Goal: Task Accomplishment & Management: Use online tool/utility

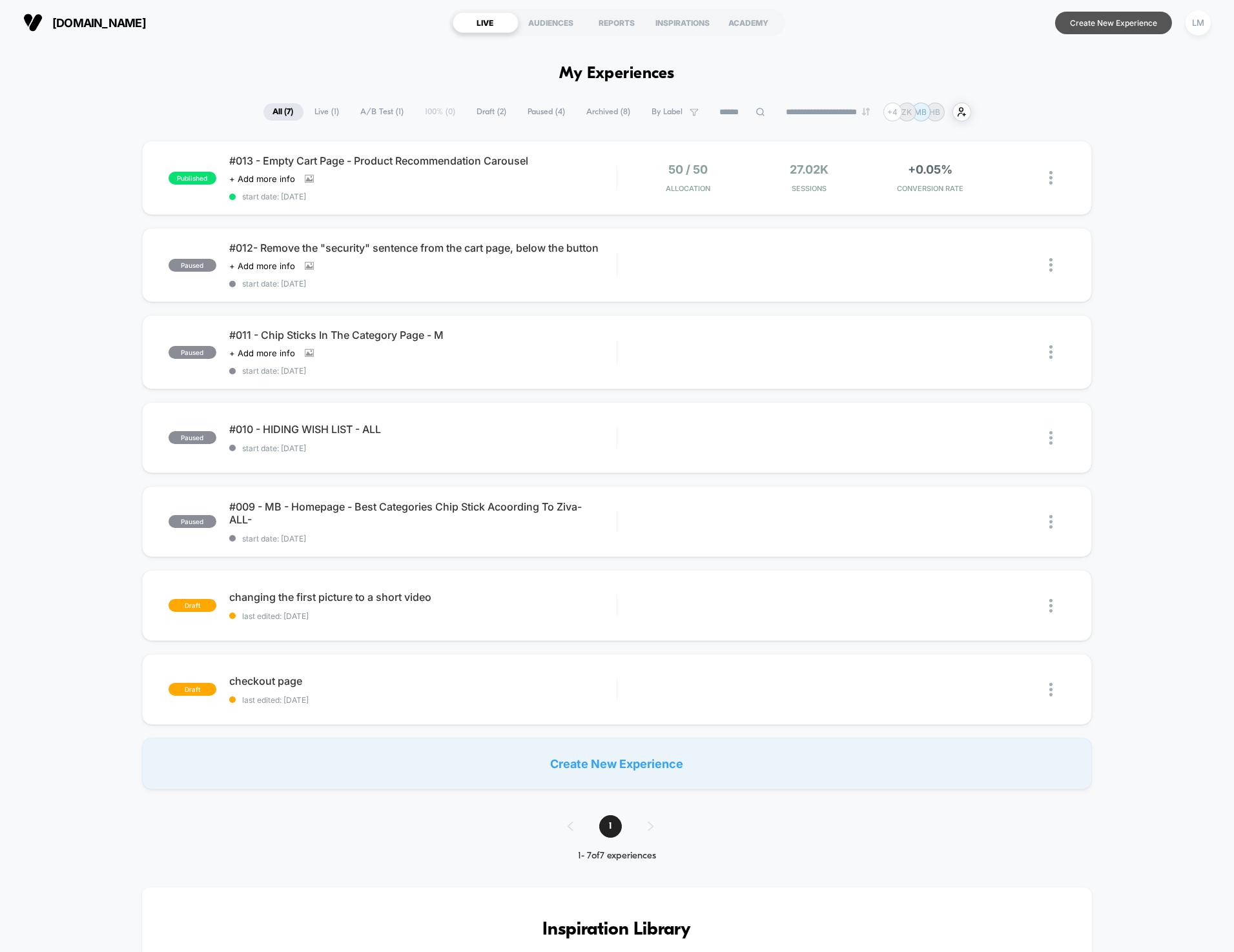
click at [1106, 29] on button "Create New Experience" at bounding box center [1114, 22] width 117 height 22
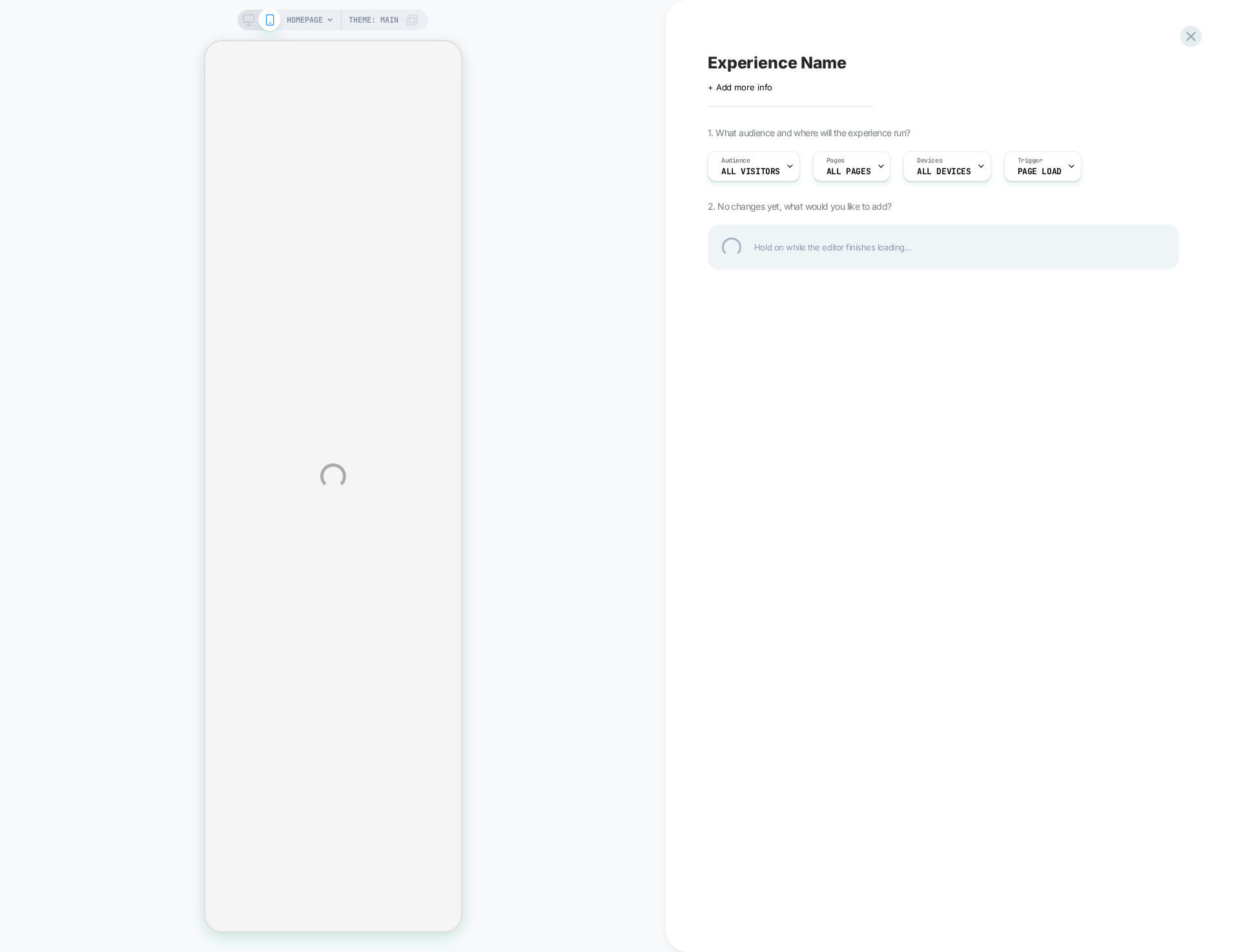
select select "**********"
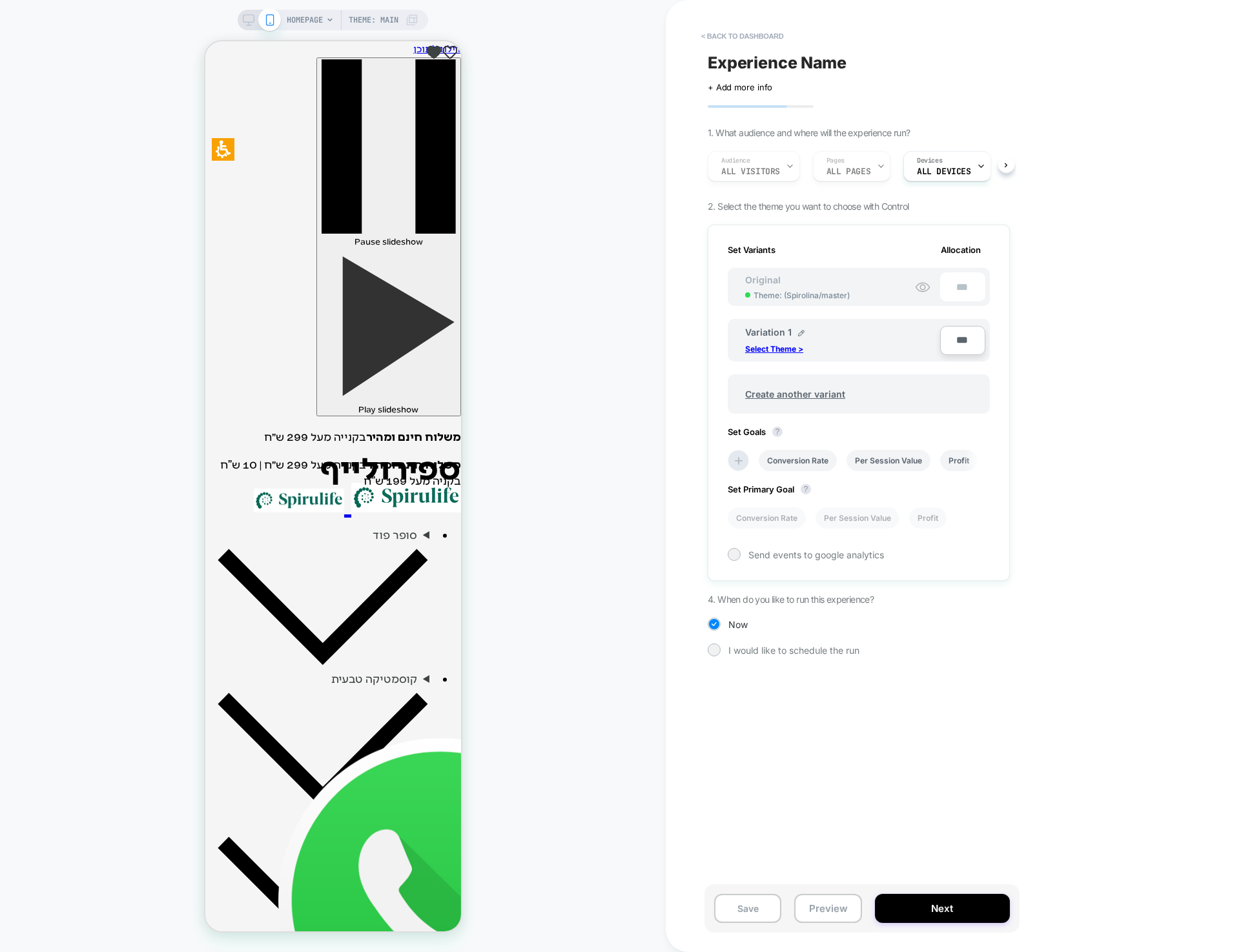
scroll to position [0, 1]
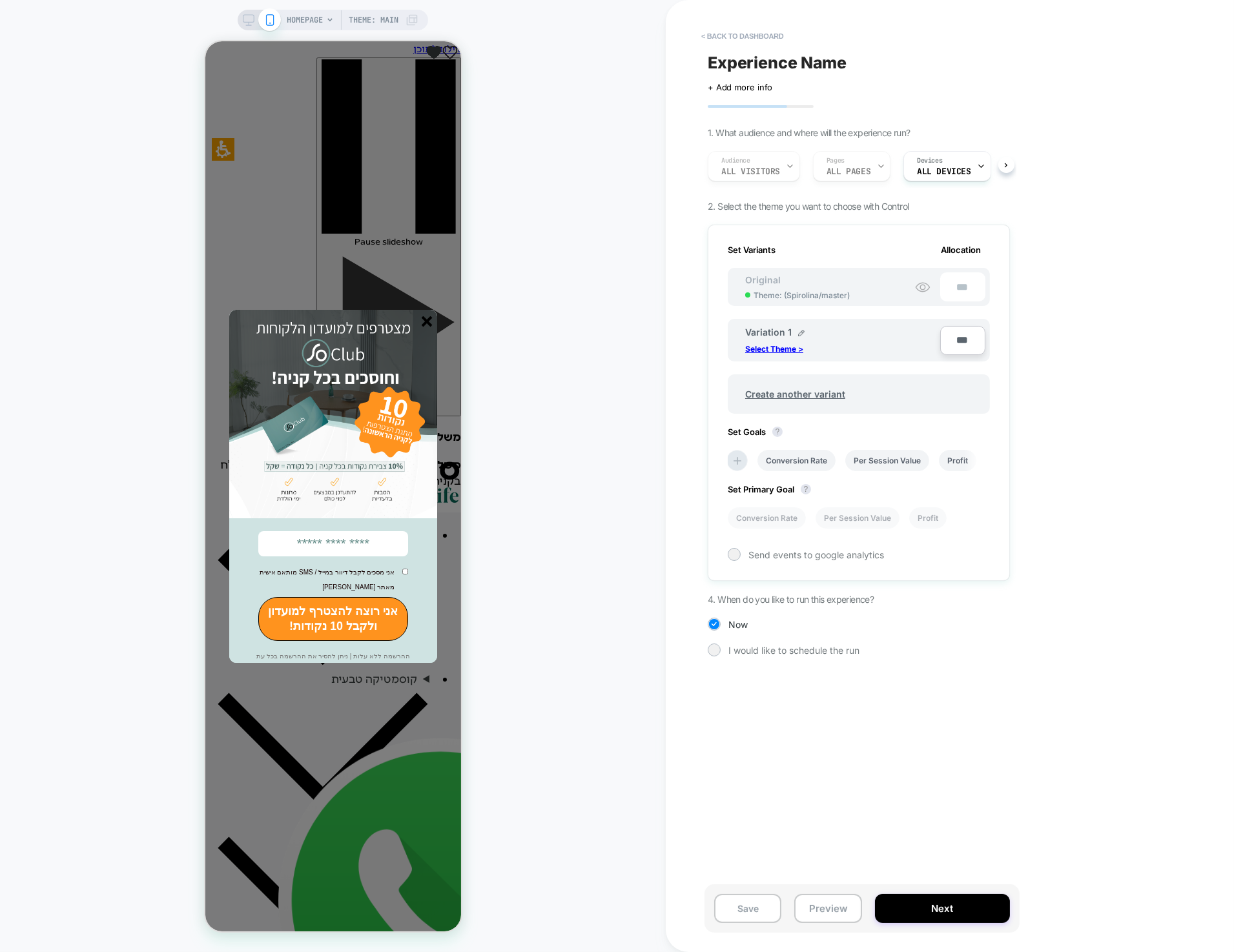
click at [434, 322] on img at bounding box center [332, 414] width 208 height 209
click at [423, 326] on line "סגור" at bounding box center [426, 322] width 9 height 9
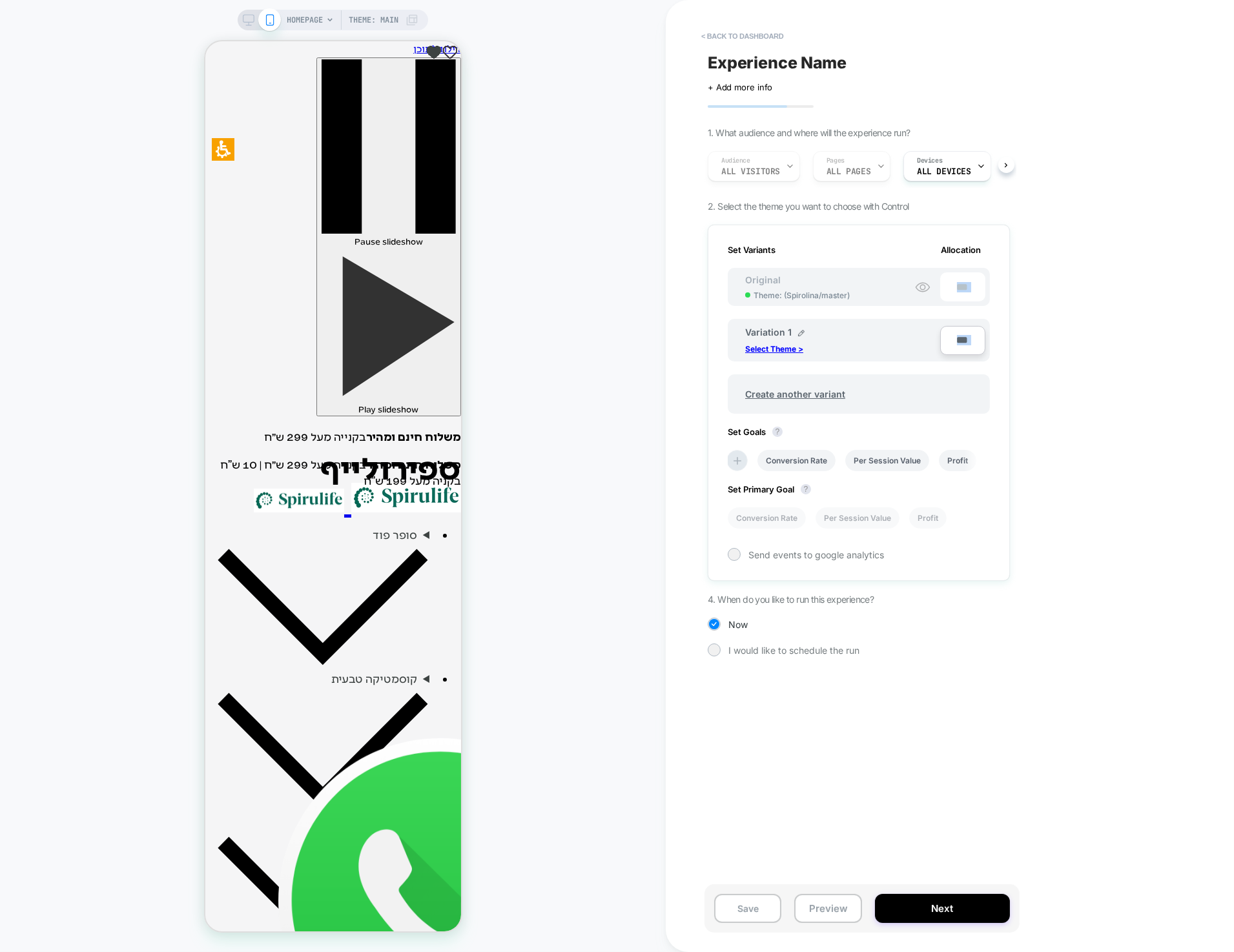
drag, startPoint x: 977, startPoint y: 727, endPoint x: 669, endPoint y: 16, distance: 774.8
drag, startPoint x: 669, startPoint y: 16, endPoint x: 894, endPoint y: 711, distance: 730.5
drag, startPoint x: 904, startPoint y: 720, endPoint x: 873, endPoint y: 645, distance: 81.2
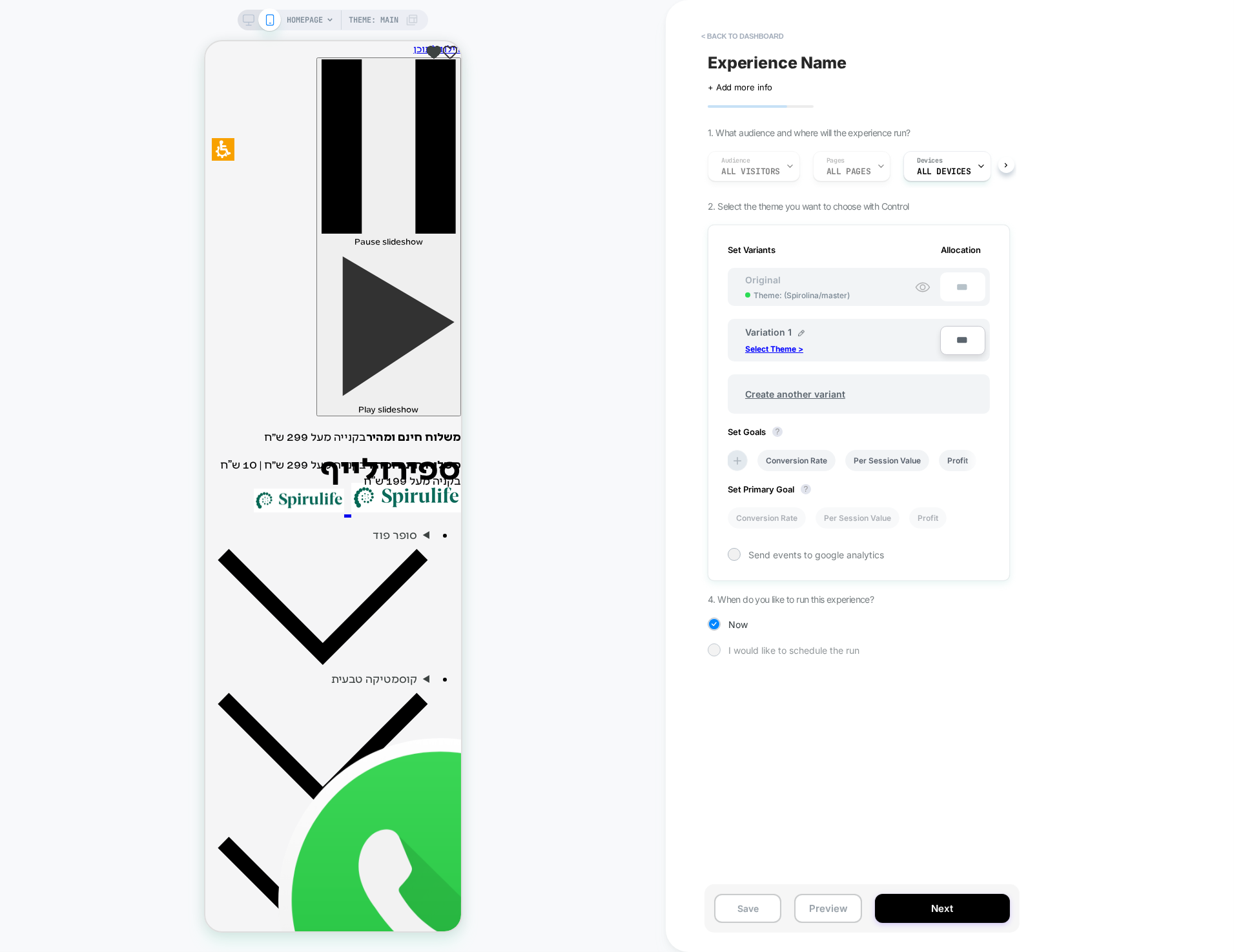
click at [873, 645] on div "Experience Name Click to edit experience details + Add more info 1. What audien…" at bounding box center [859, 476] width 315 height 927
drag, startPoint x: 930, startPoint y: 703, endPoint x: 714, endPoint y: 9, distance: 726.8
click at [714, 9] on div "Experience Name Click to edit experience details + Add more info 1. What audien…" at bounding box center [866, 476] width 315 height 952
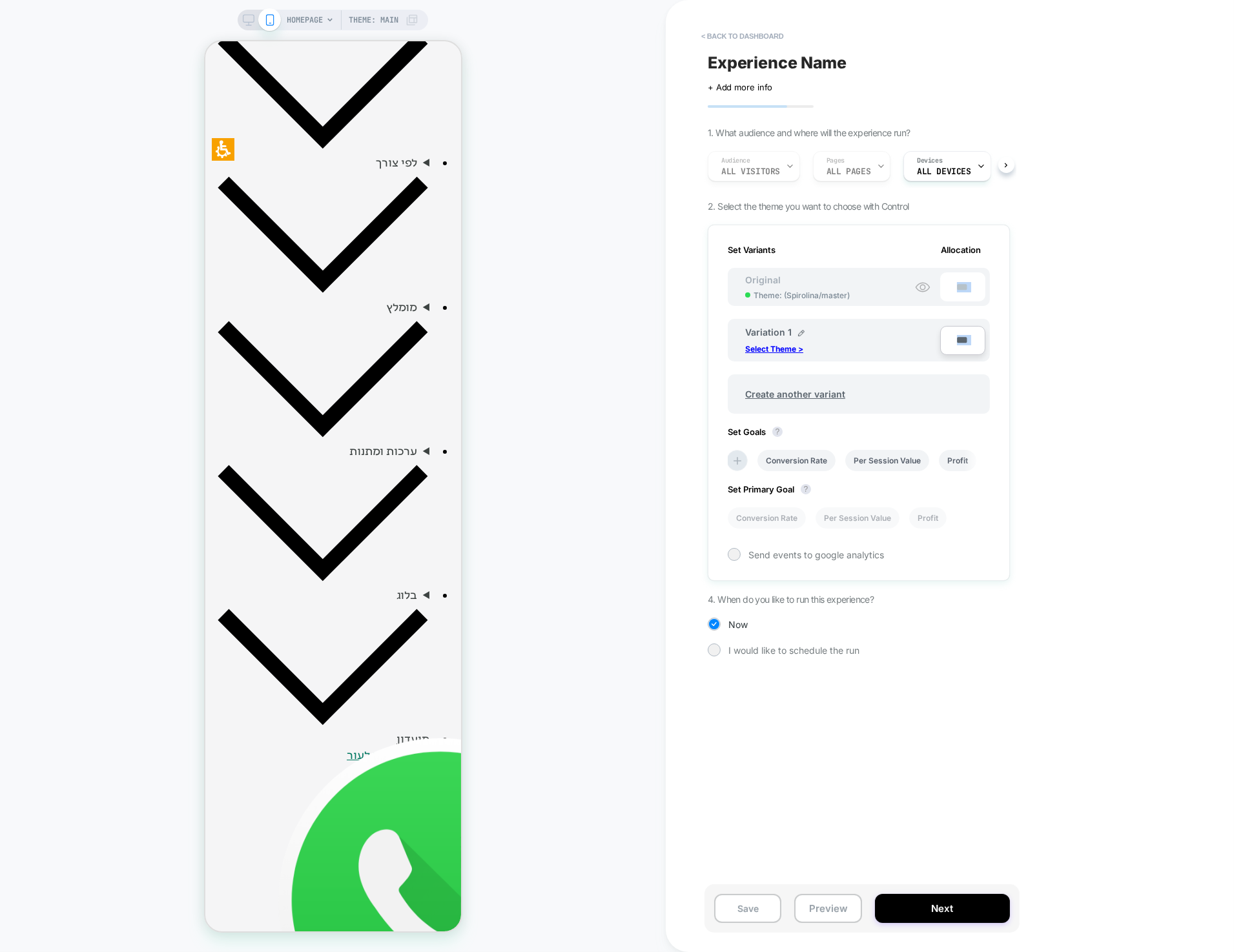
scroll to position [58, 0]
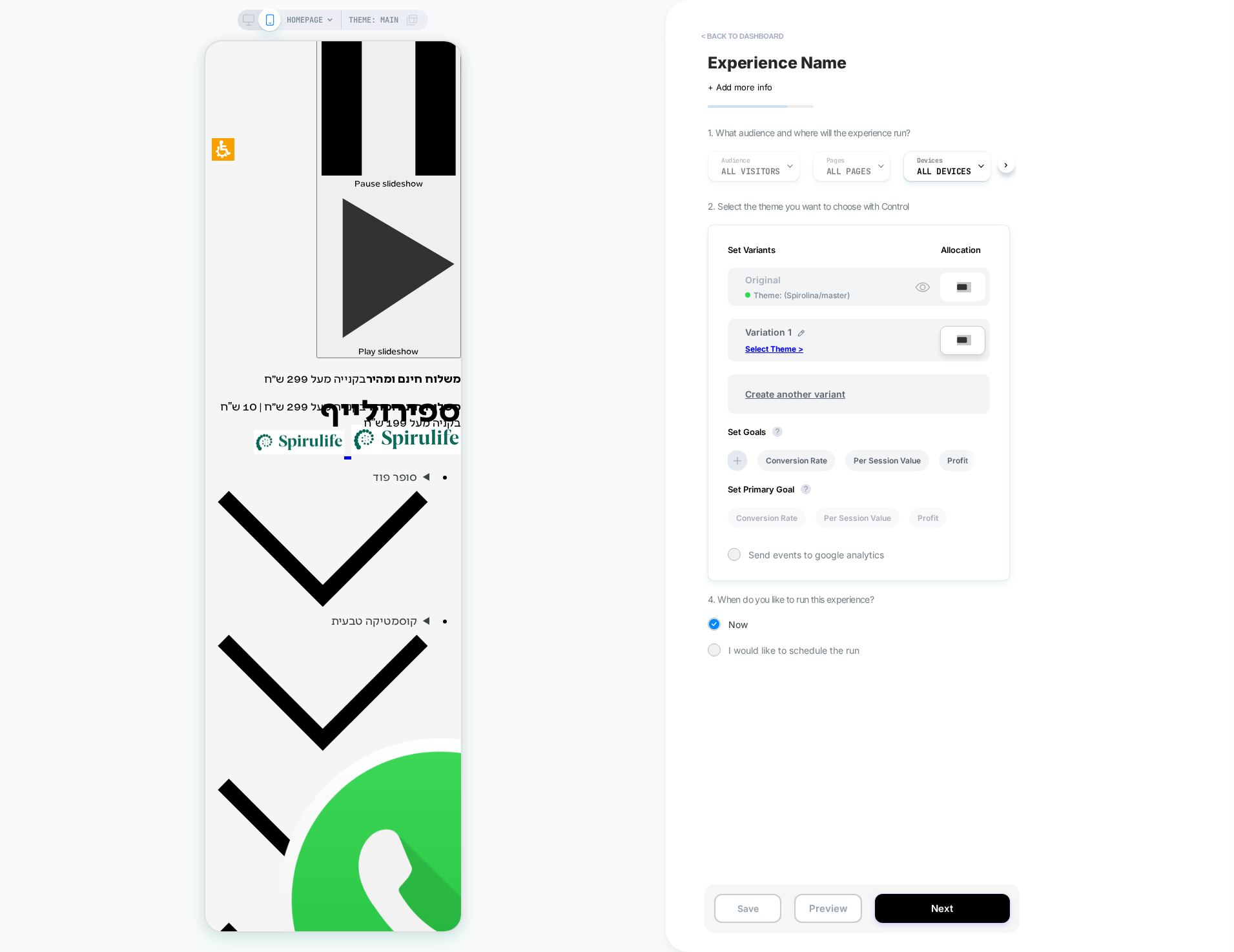
click at [494, 273] on div "HOMEPAGE Theme: MAIN" at bounding box center [333, 476] width 666 height 927
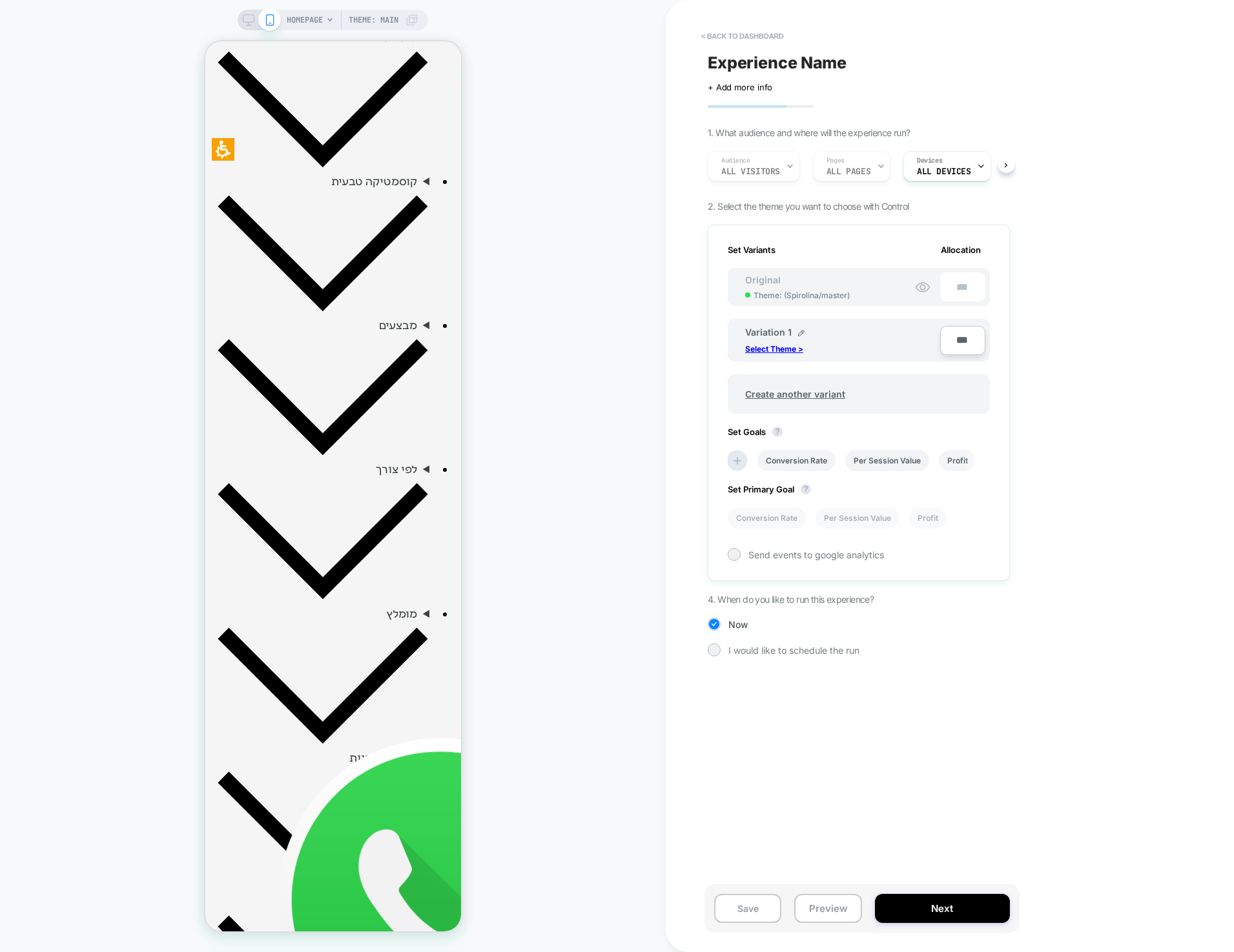
scroll to position [482, 0]
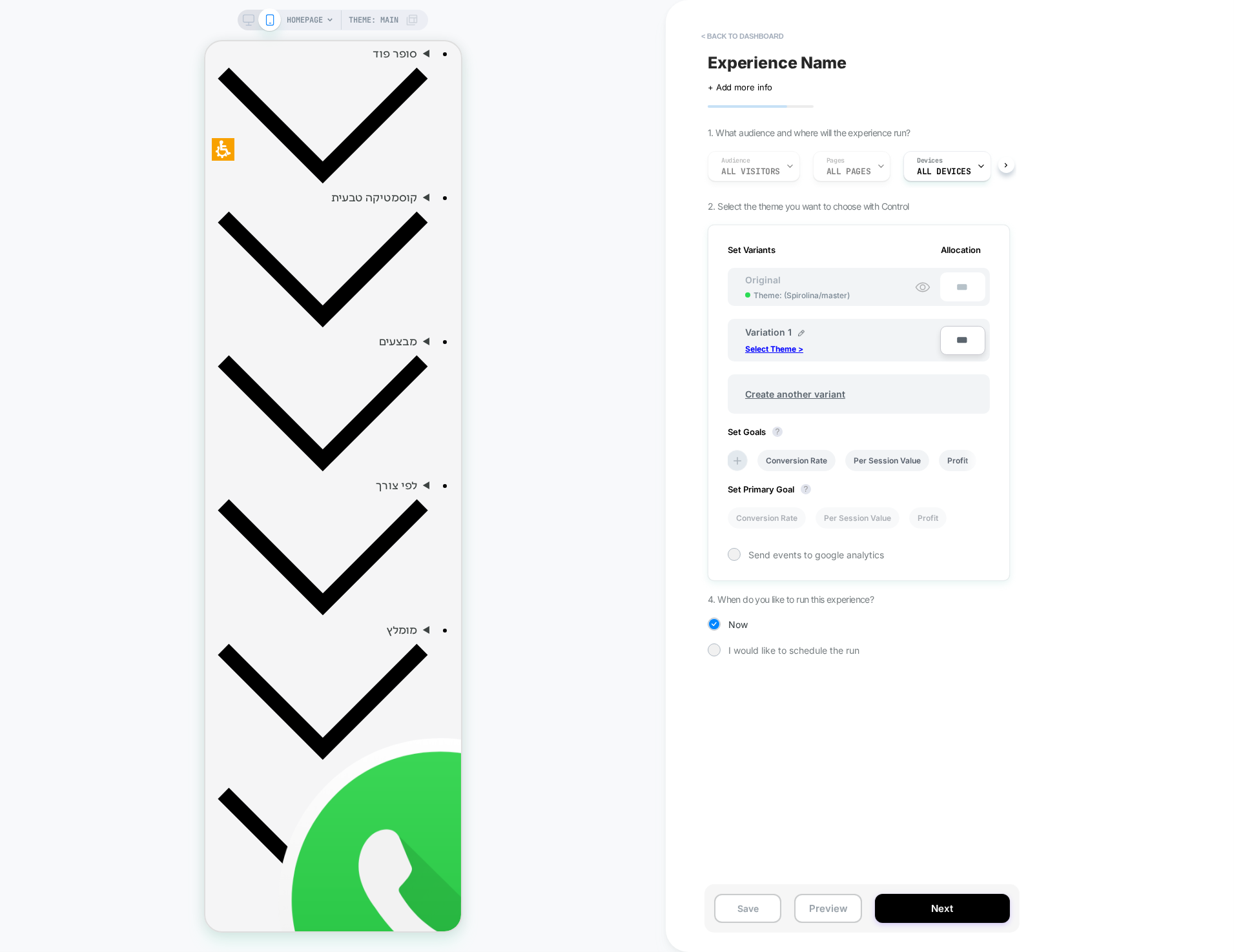
click at [581, 279] on div "HOMEPAGE Theme: MAIN" at bounding box center [333, 476] width 666 height 927
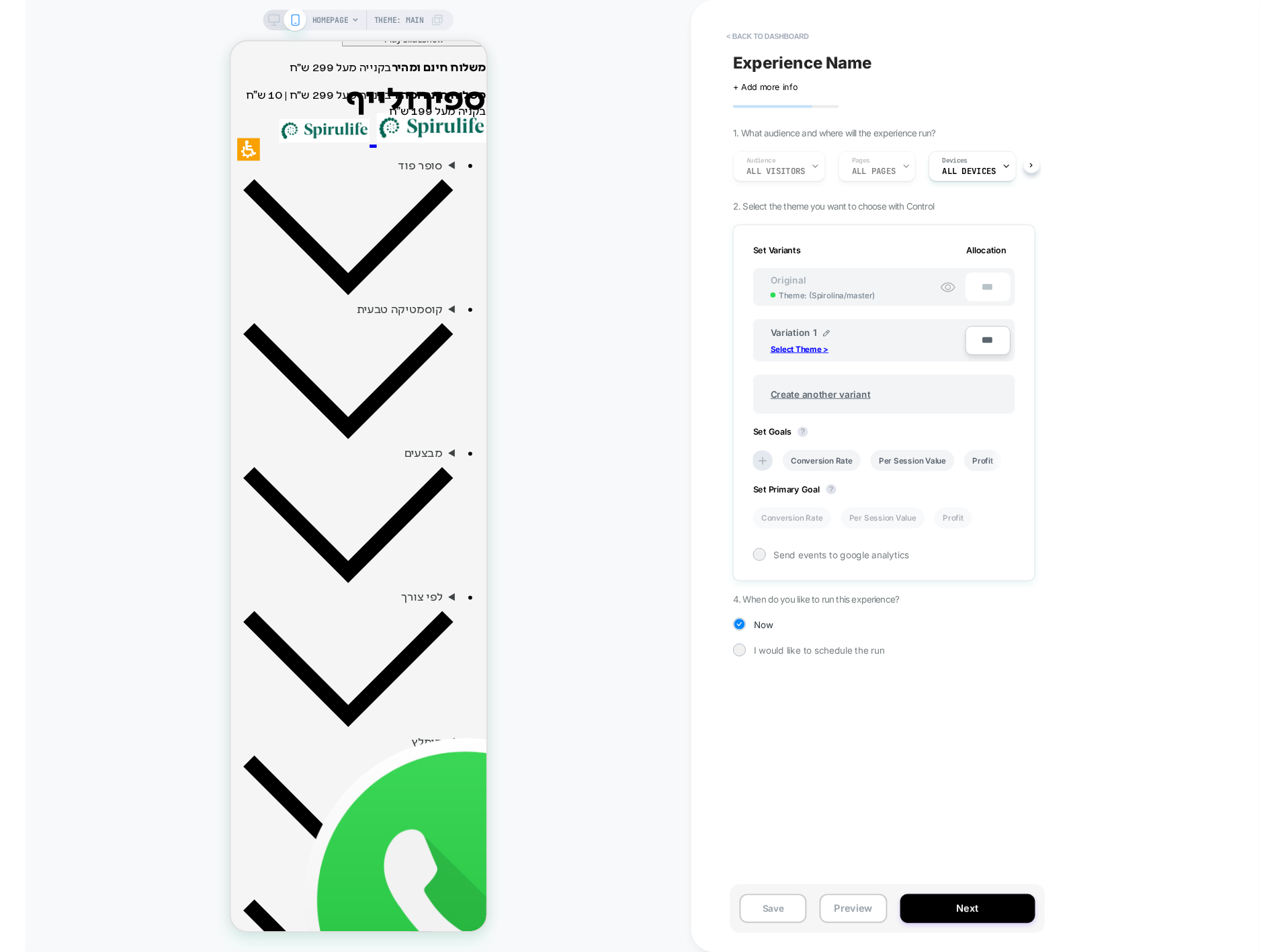
scroll to position [0, 0]
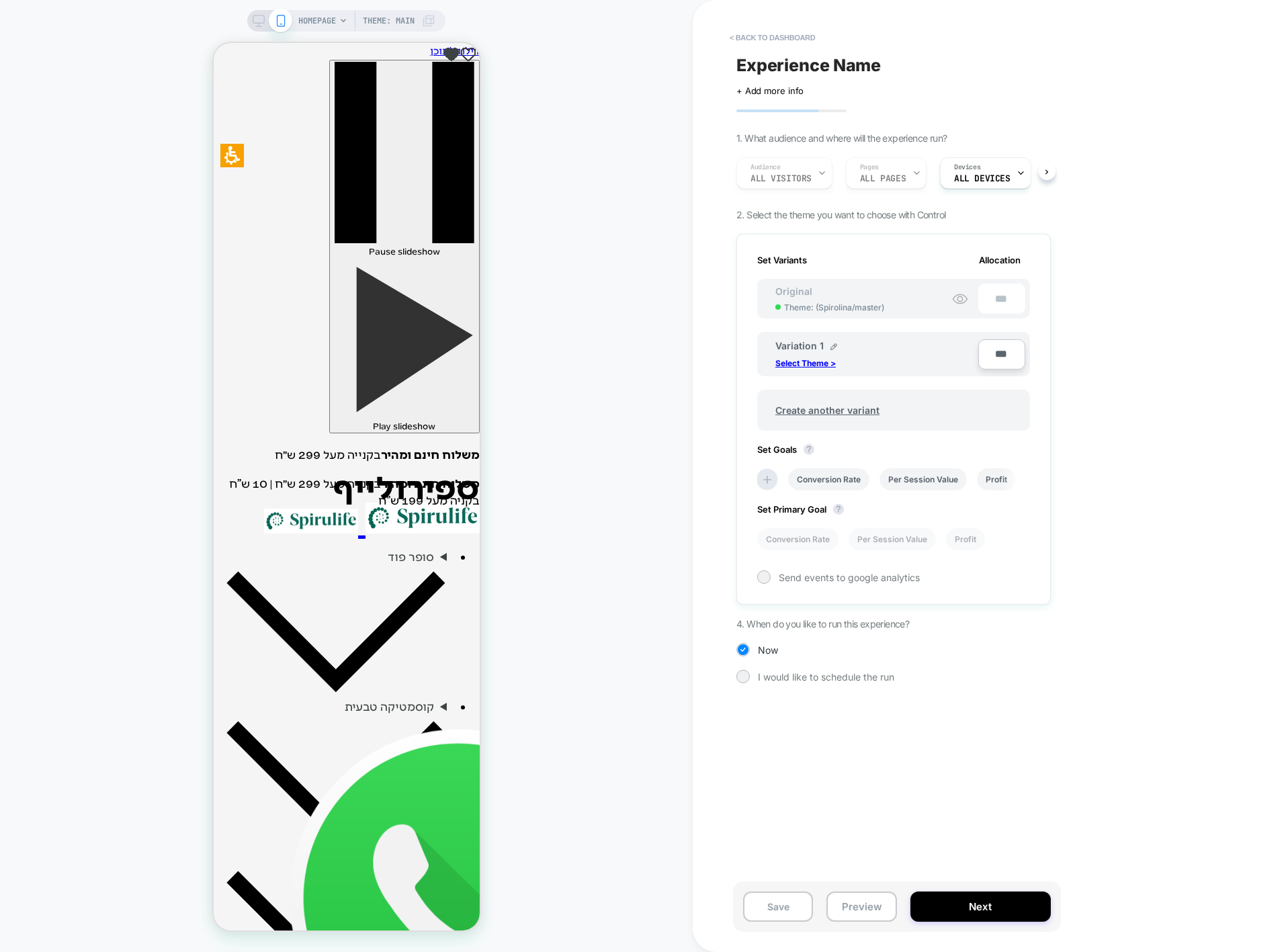
click at [752, 35] on button "< back to dashboard" at bounding box center [773, 38] width 99 height 21
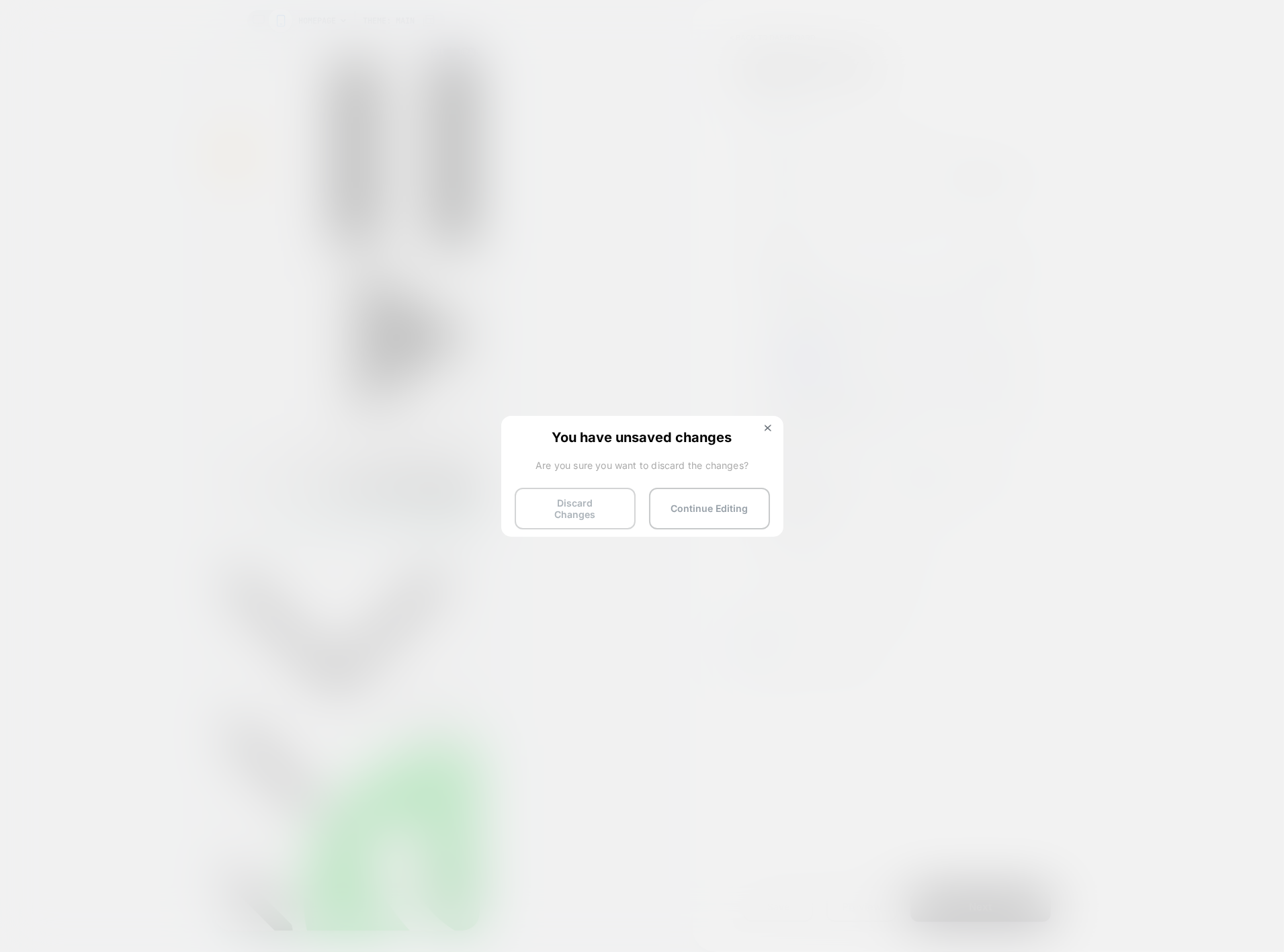
click at [549, 509] on button "Discard Changes" at bounding box center [575, 509] width 121 height 42
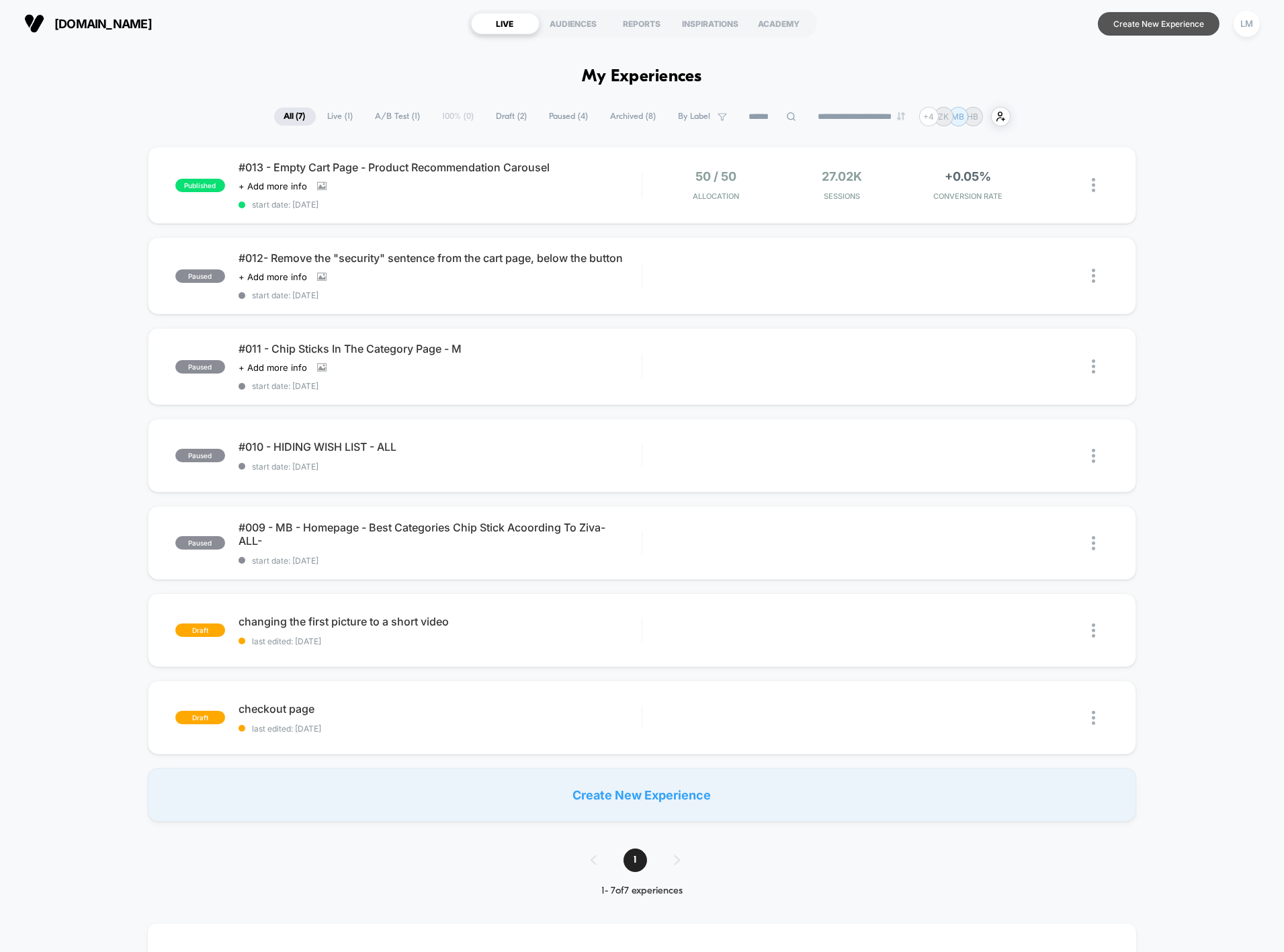
click at [1149, 31] on button "Create New Experience" at bounding box center [1159, 23] width 121 height 23
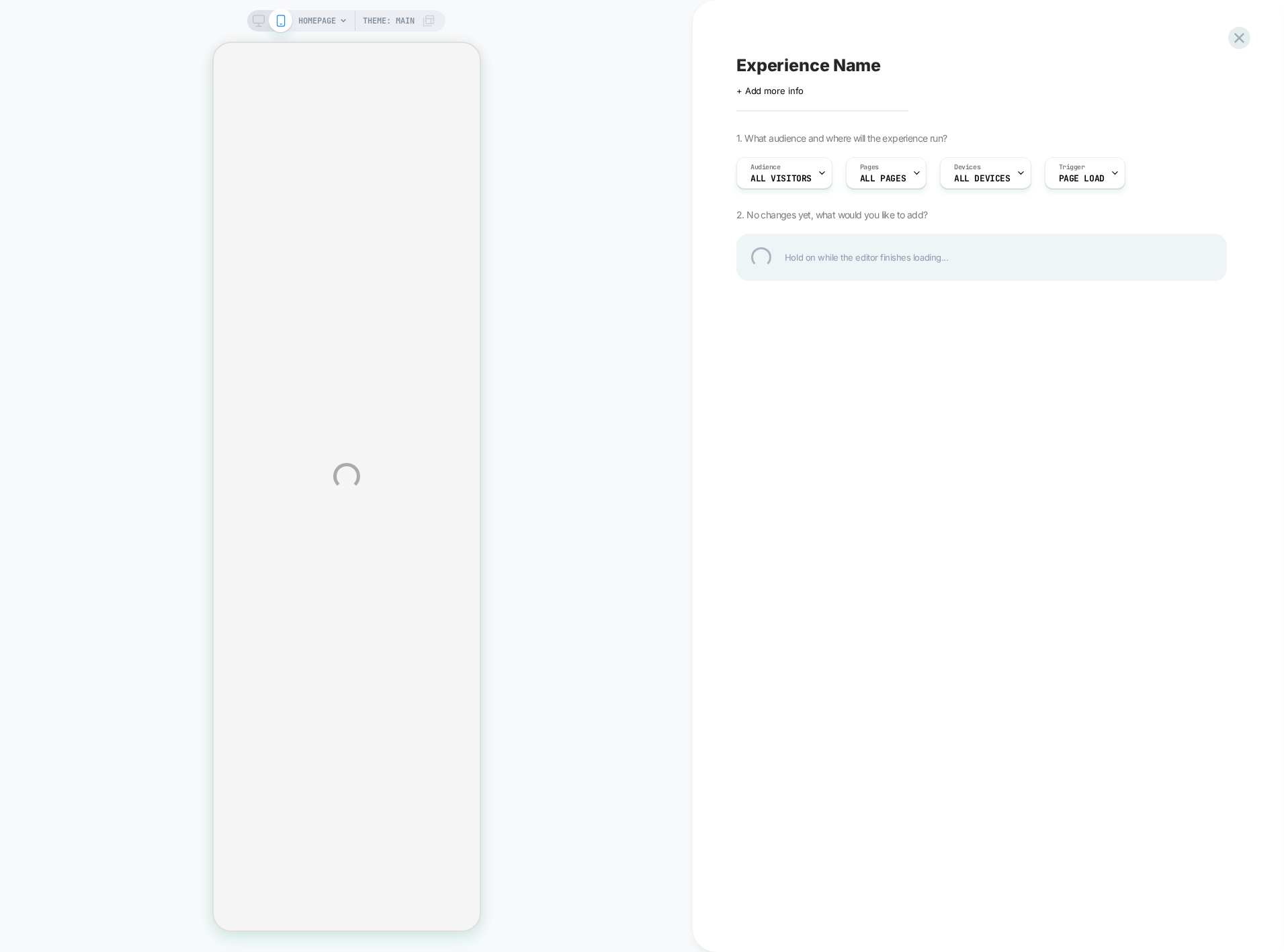
select select "**********"
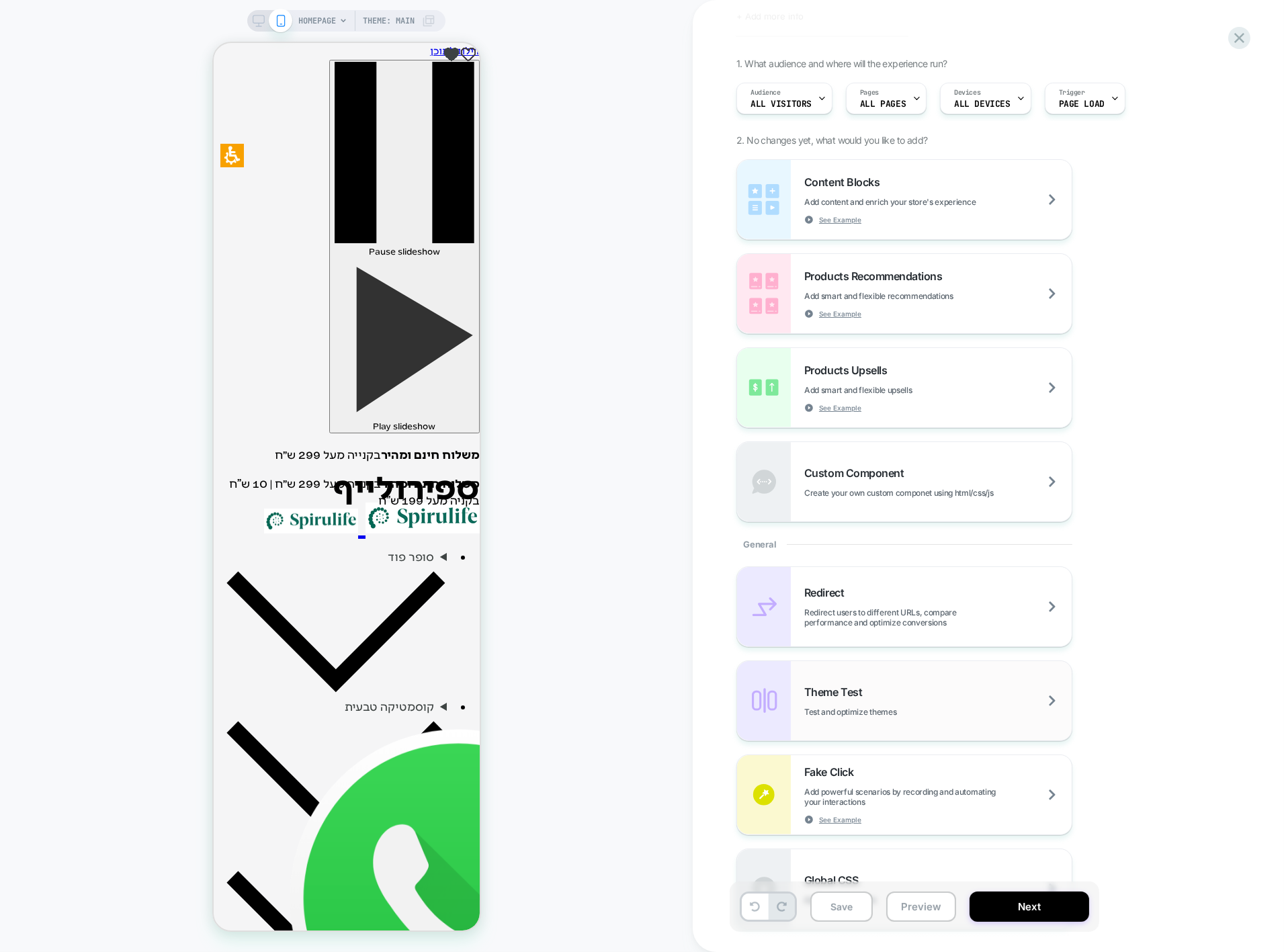
scroll to position [99, 0]
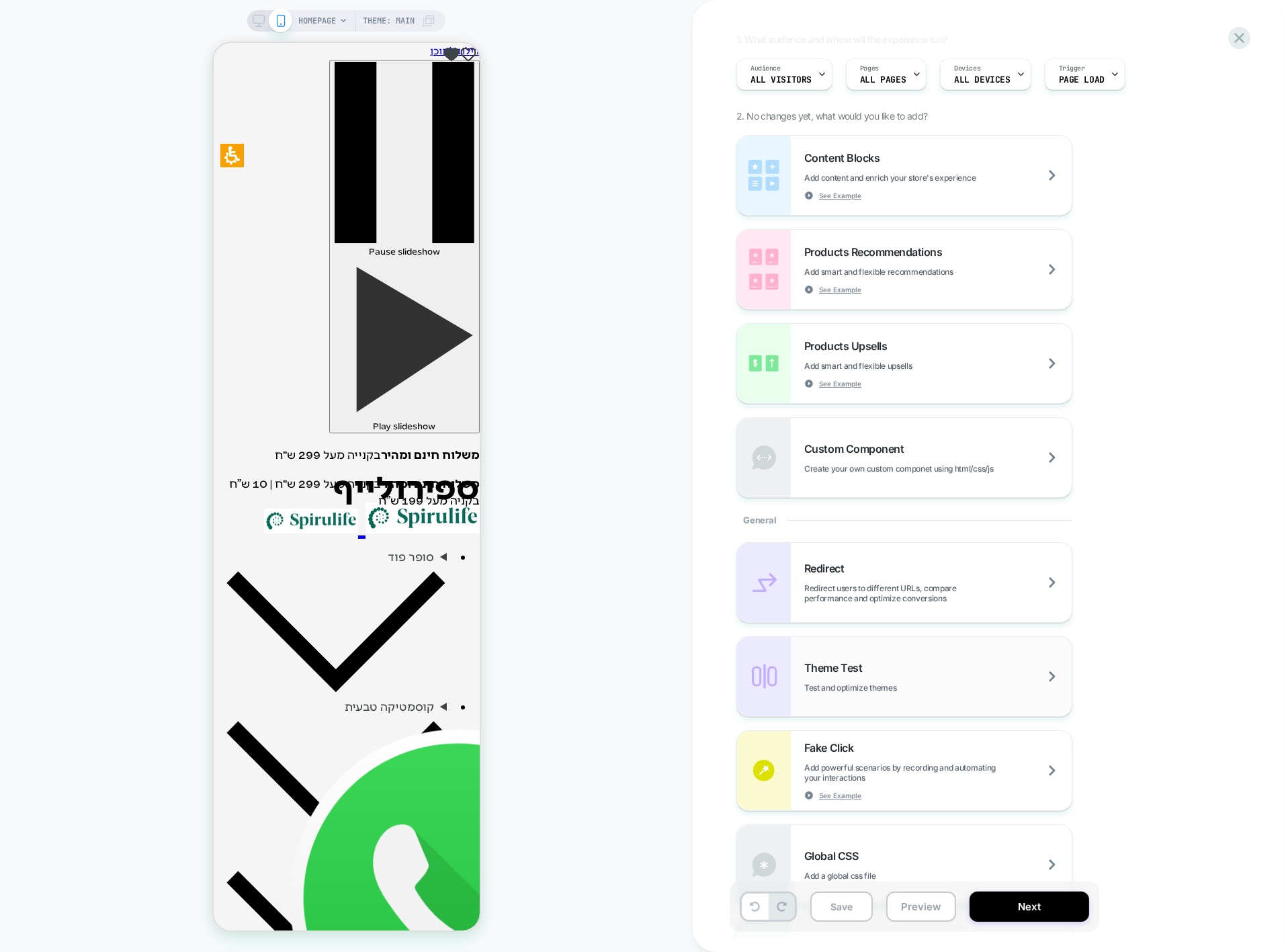
click at [836, 671] on span "Theme Test" at bounding box center [837, 668] width 64 height 14
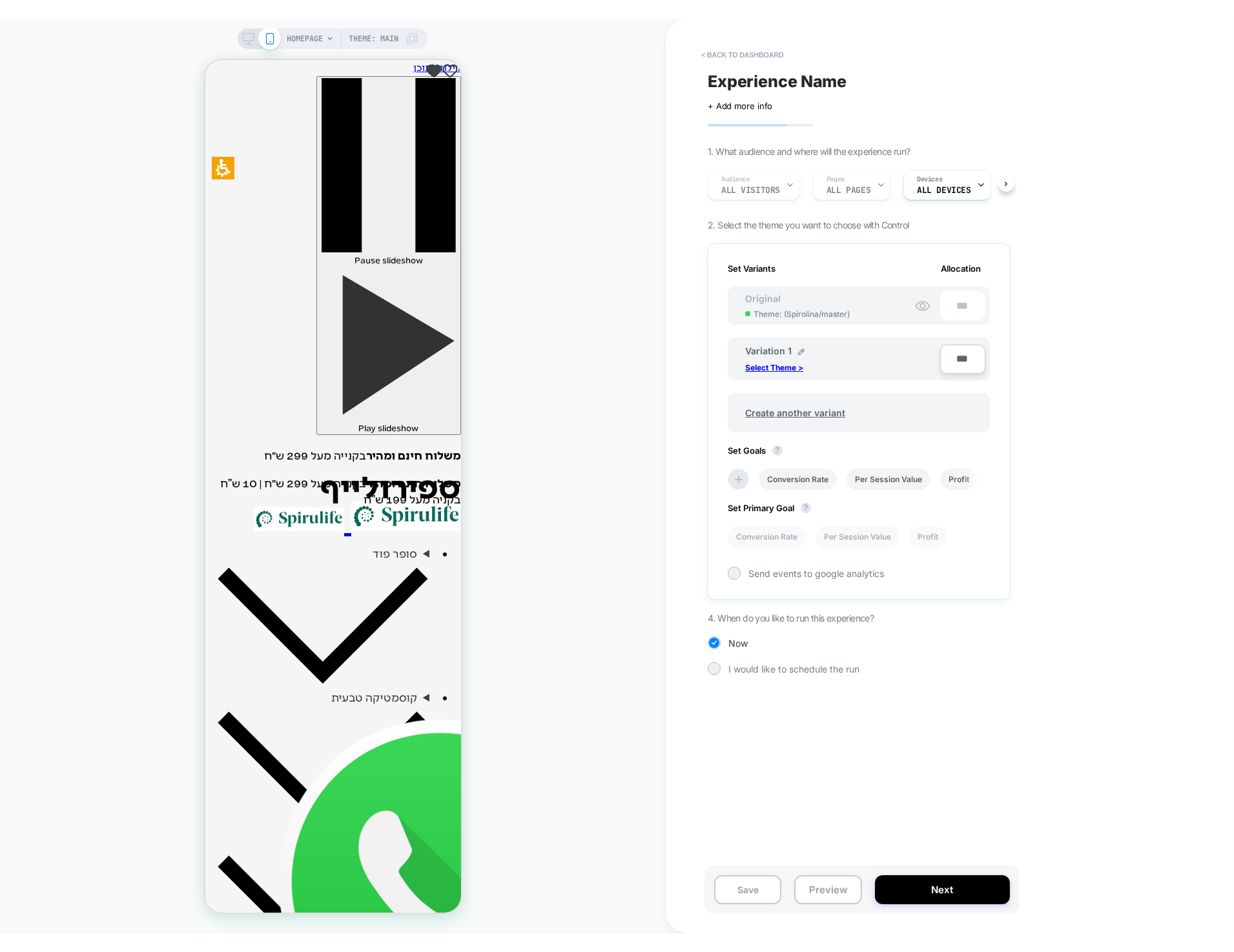
scroll to position [0, 1]
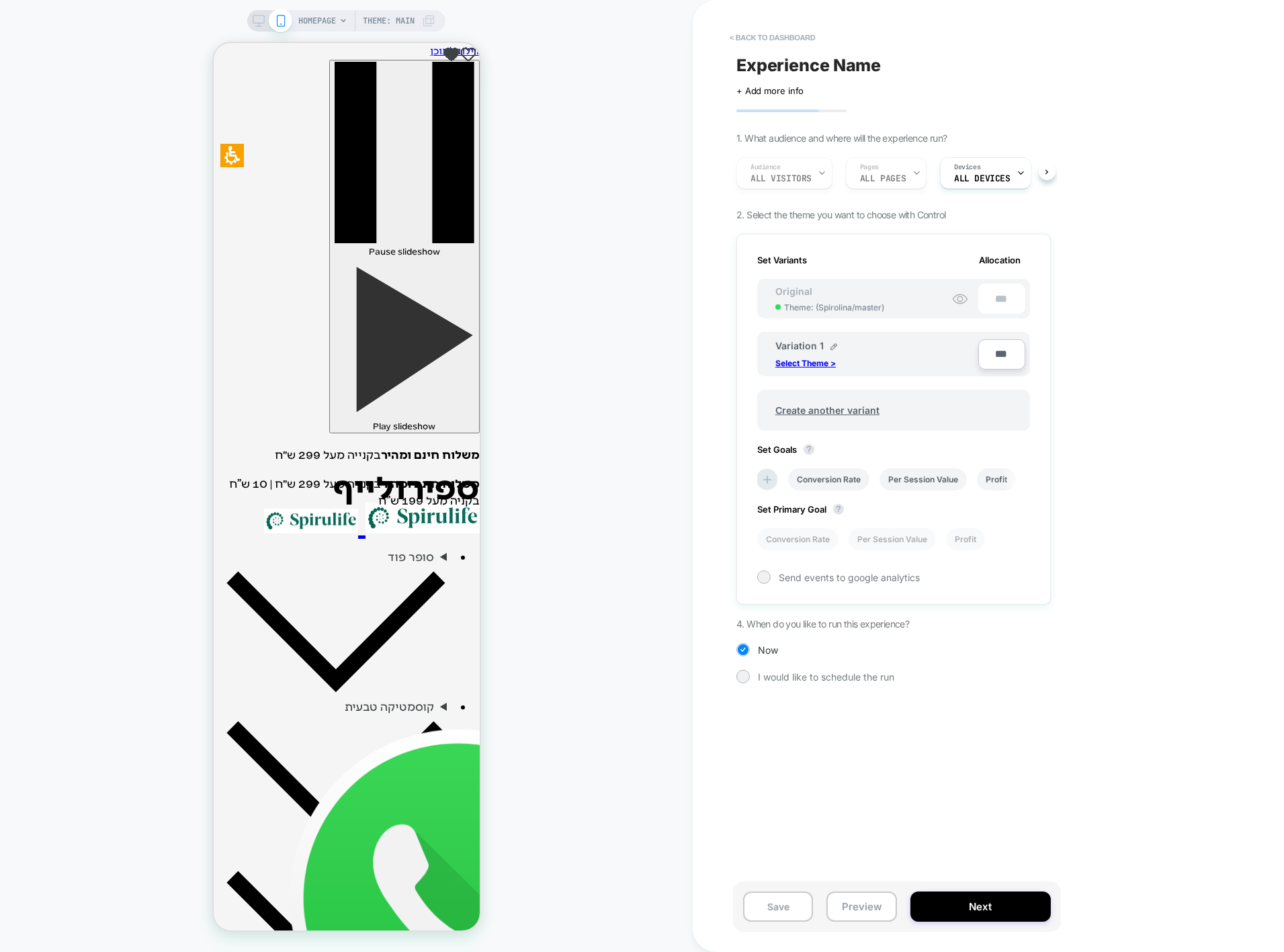
drag, startPoint x: 874, startPoint y: 303, endPoint x: 778, endPoint y: 289, distance: 97.0
click at [778, 289] on div "Original Theme: ( Spirolina/master )" at bounding box center [830, 299] width 136 height 27
click at [817, 359] on p "Select Theme >" at bounding box center [806, 363] width 60 height 10
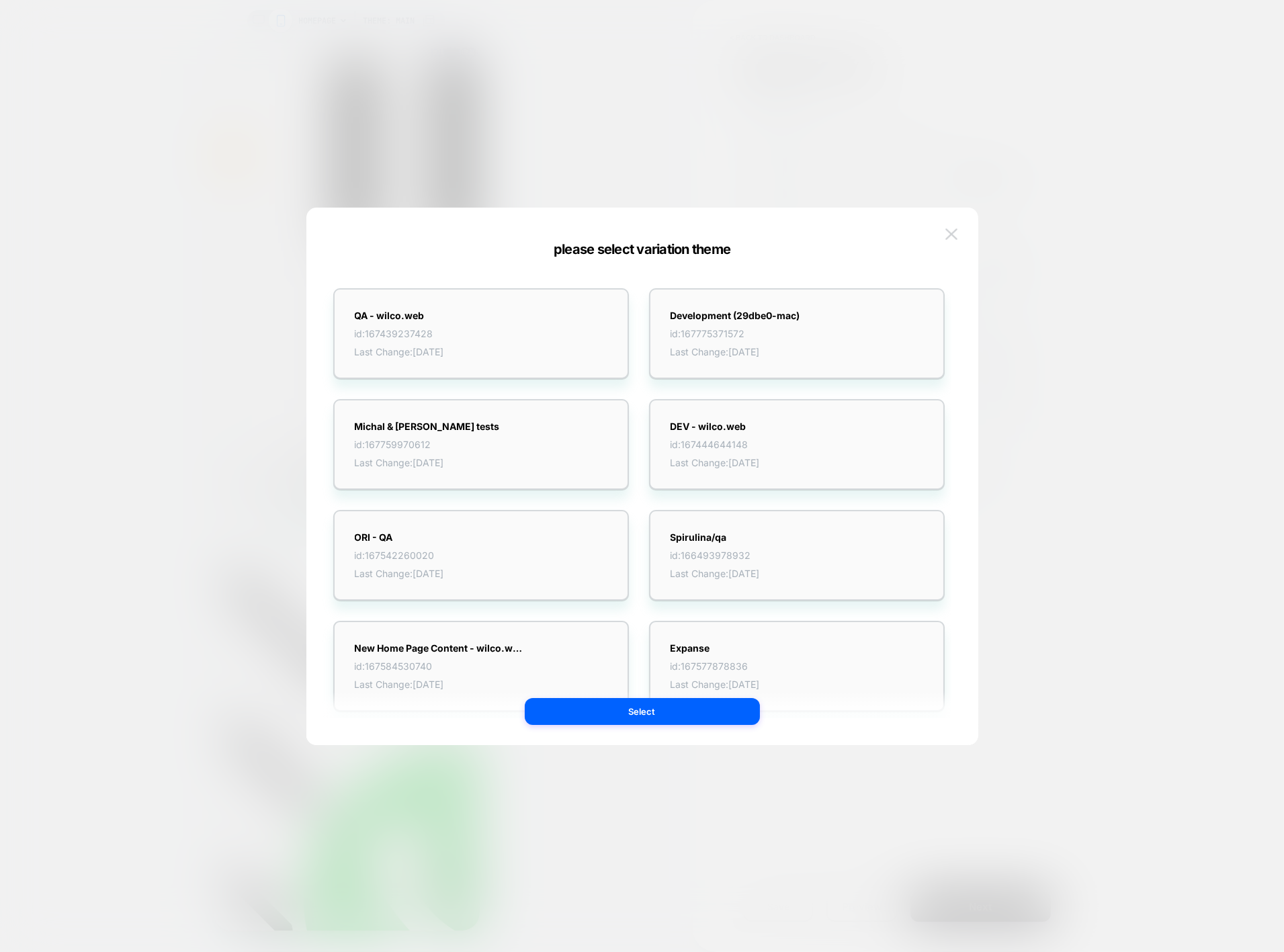
click at [954, 228] on img at bounding box center [951, 234] width 12 height 12
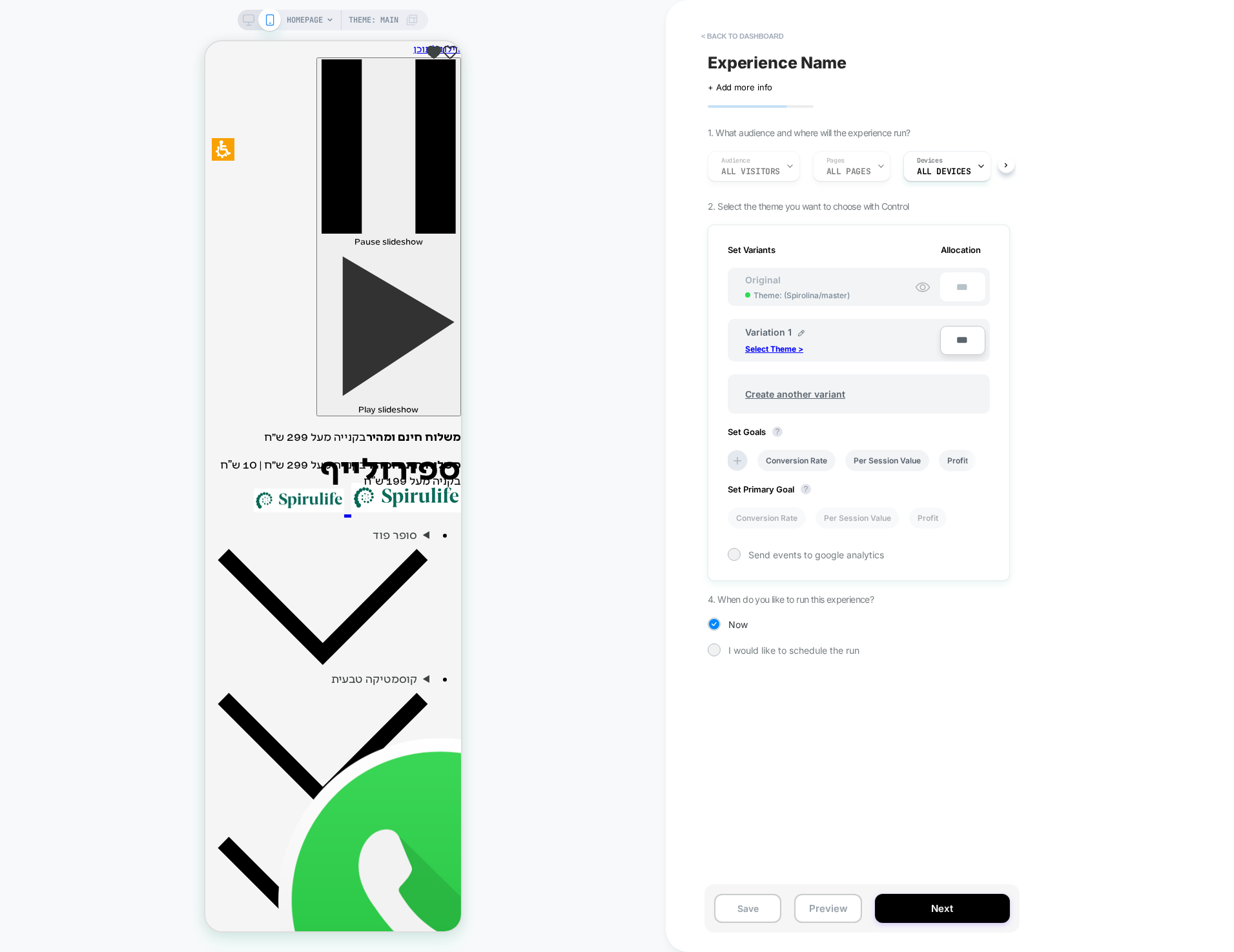
click at [312, 22] on span "HOMEPAGE" at bounding box center [304, 20] width 36 height 21
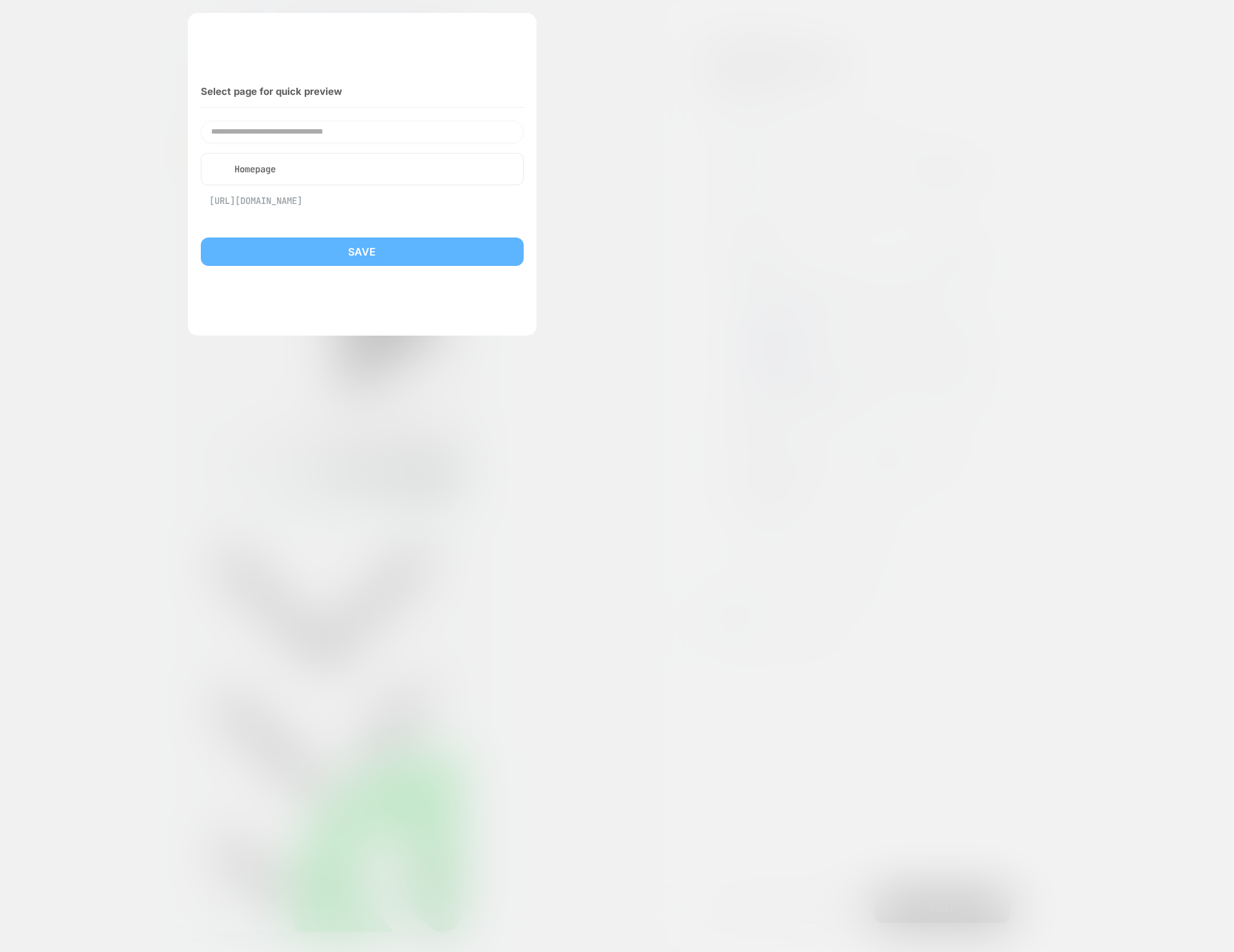
click at [742, 107] on div at bounding box center [617, 476] width 1234 height 952
